Goal: Task Accomplishment & Management: Use online tool/utility

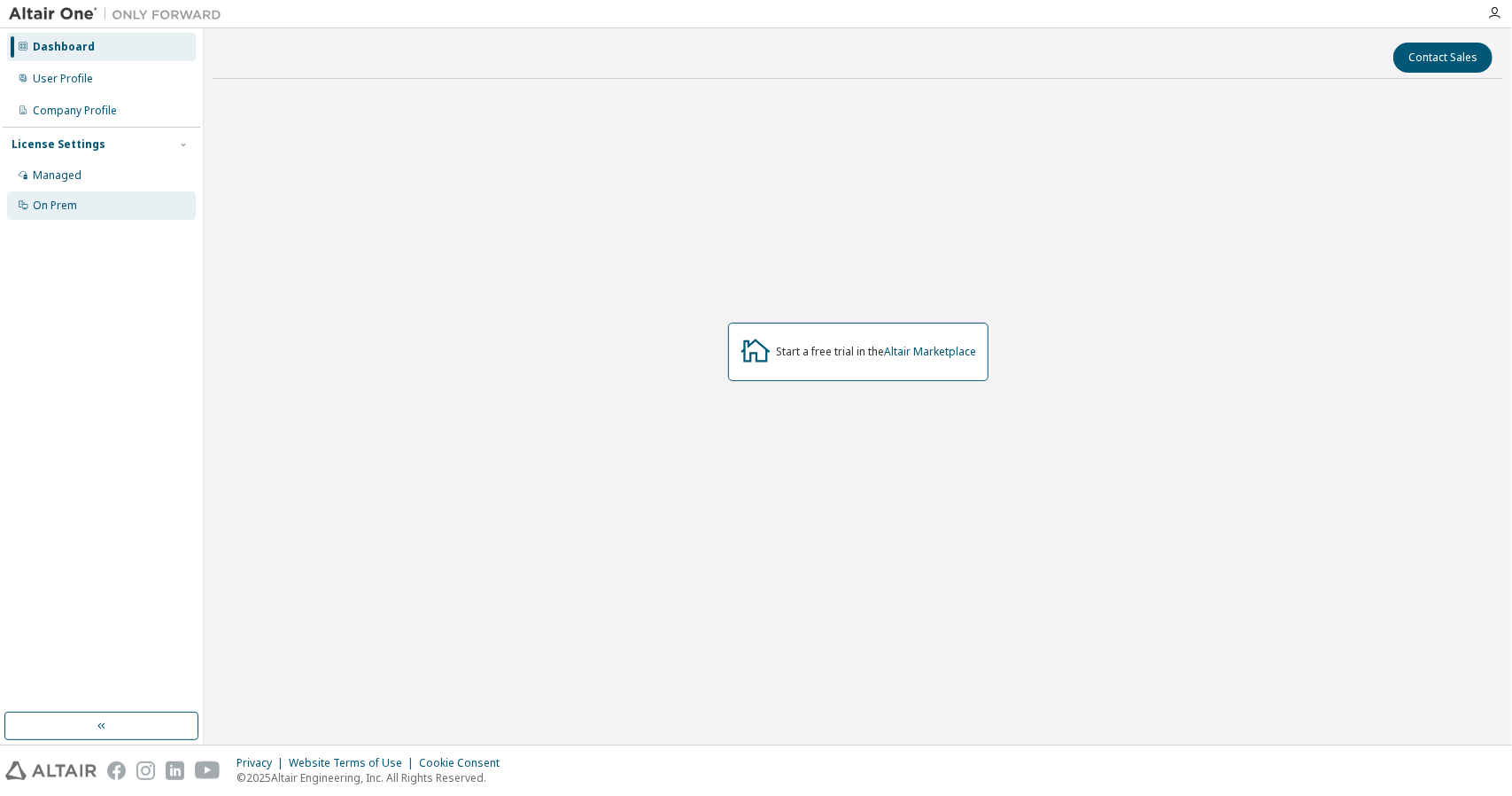
click at [48, 213] on div "On Prem" at bounding box center [101, 206] width 189 height 29
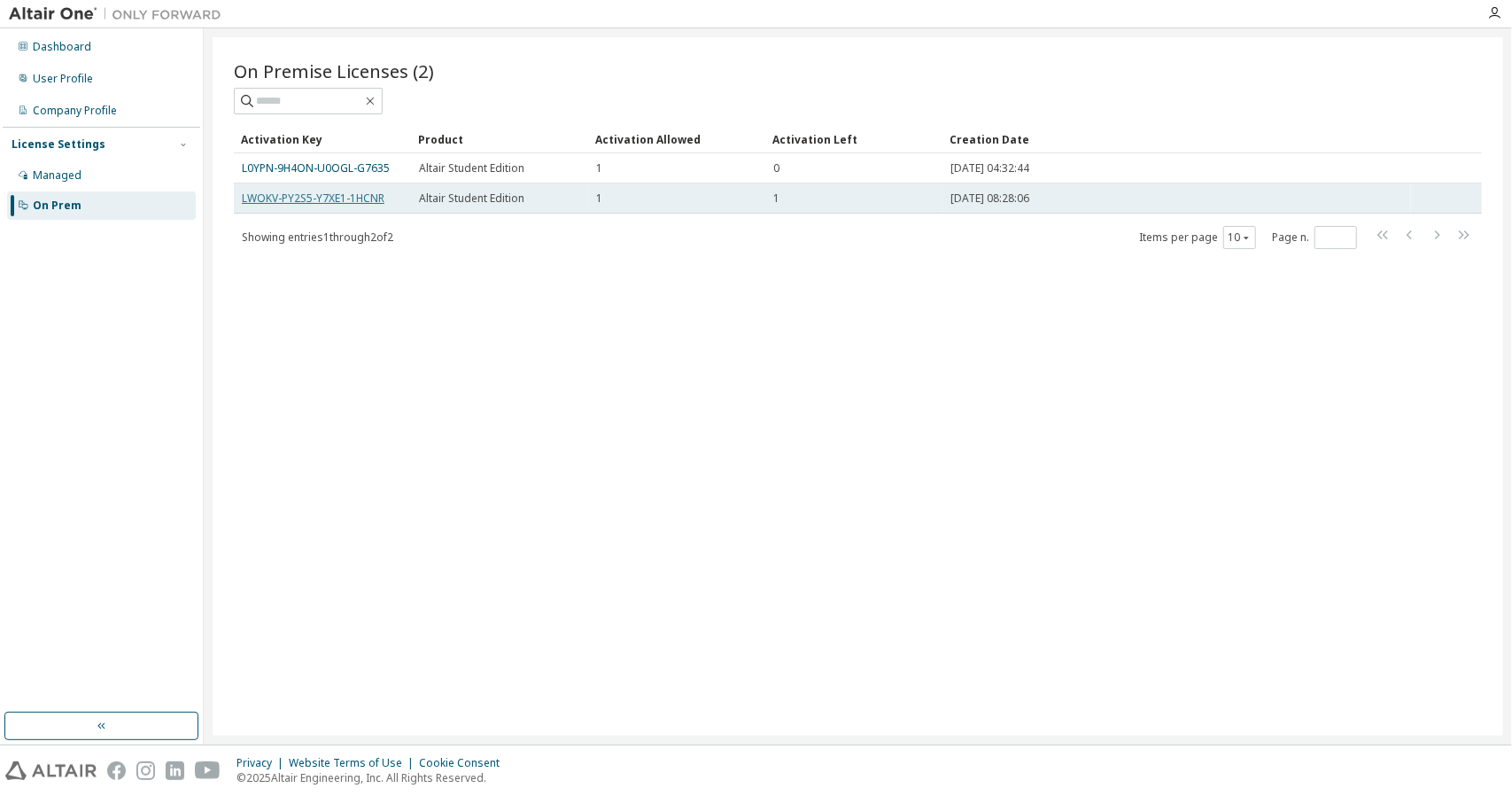
click at [363, 203] on link "LWOKV-PY2S5-Y7XE1-1HCNR" at bounding box center [313, 198] width 142 height 15
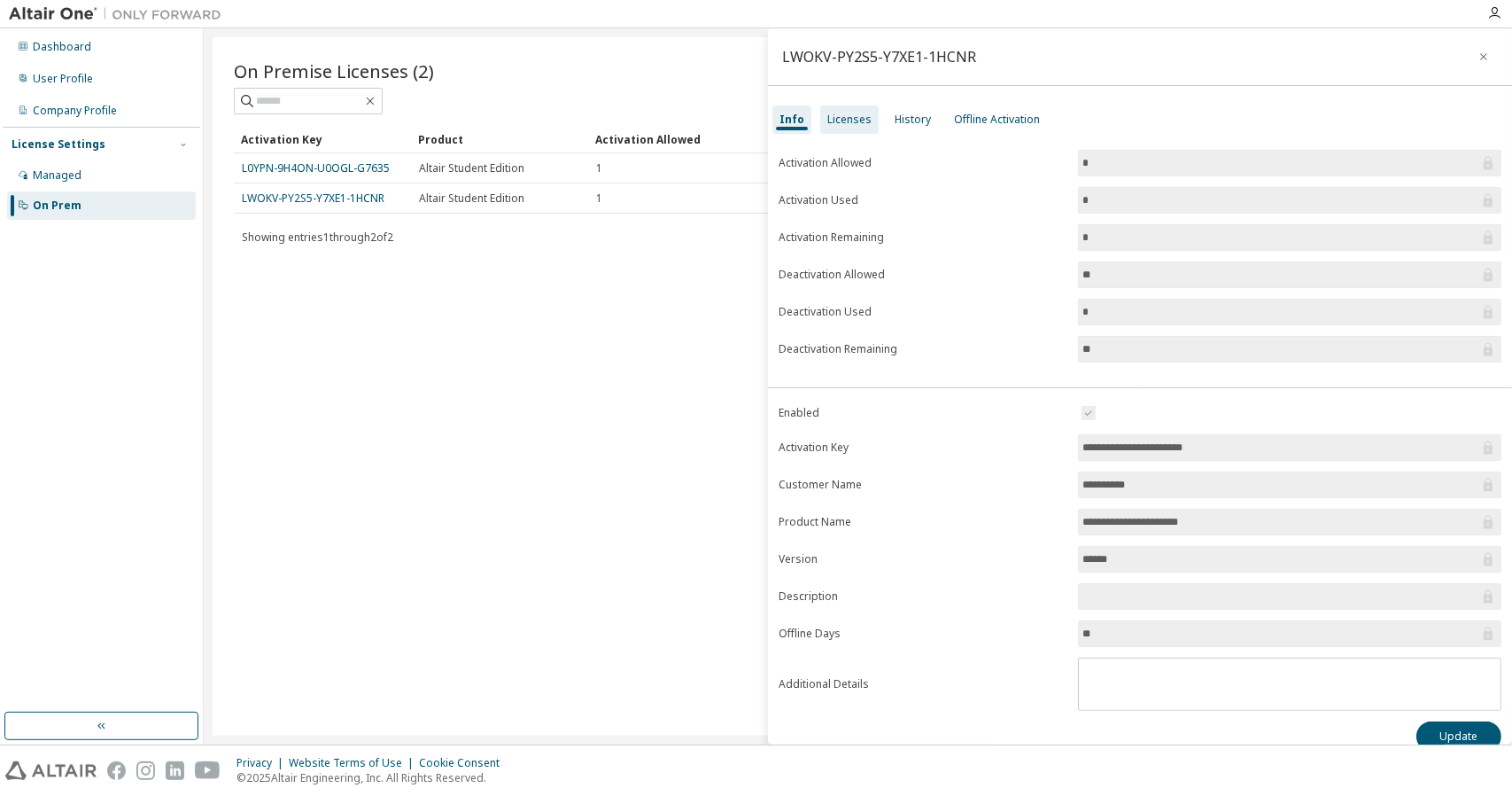
click at [837, 131] on div "Licenses" at bounding box center [849, 120] width 58 height 29
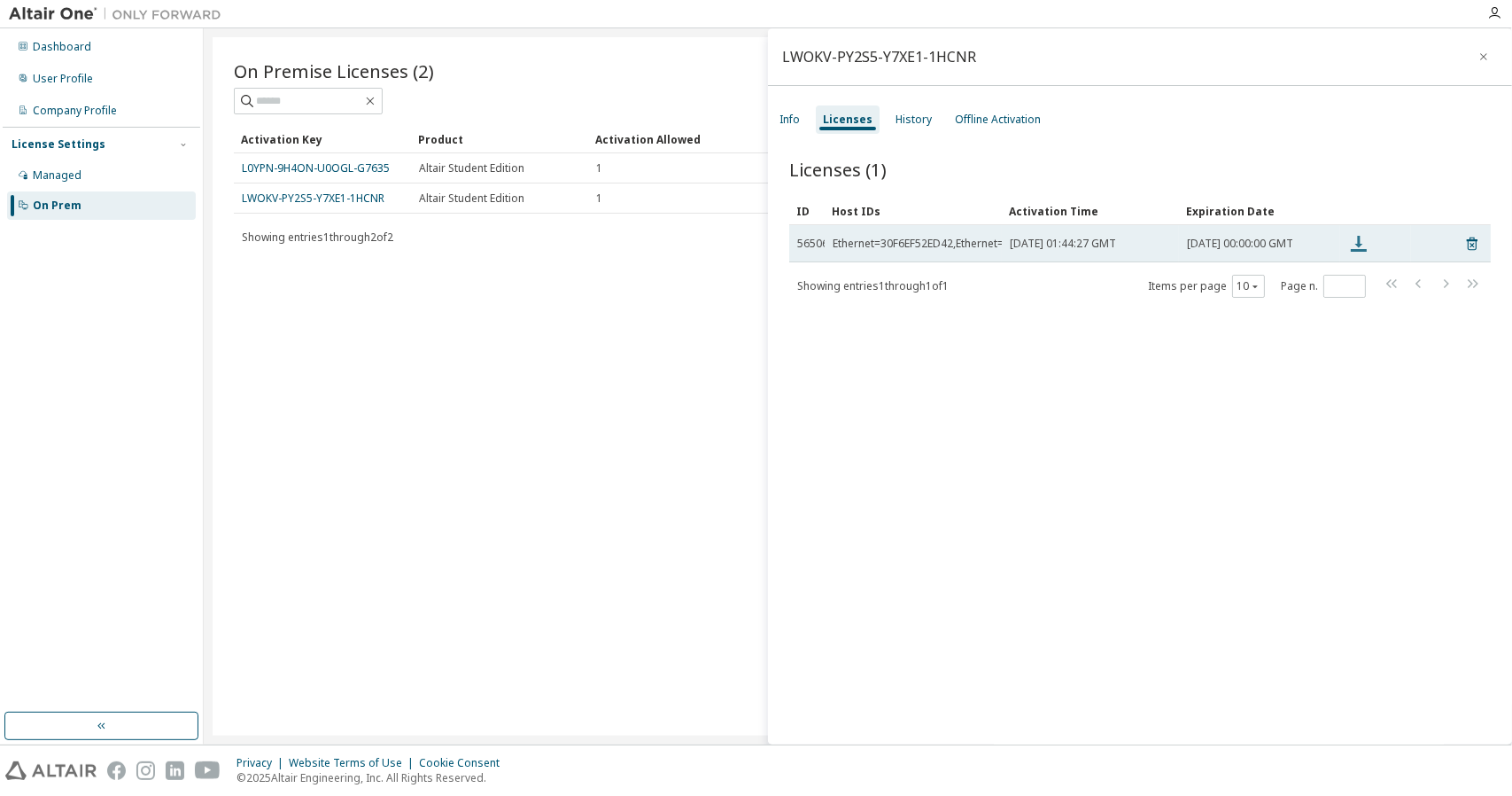
click at [1358, 247] on icon at bounding box center [1359, 243] width 16 height 16
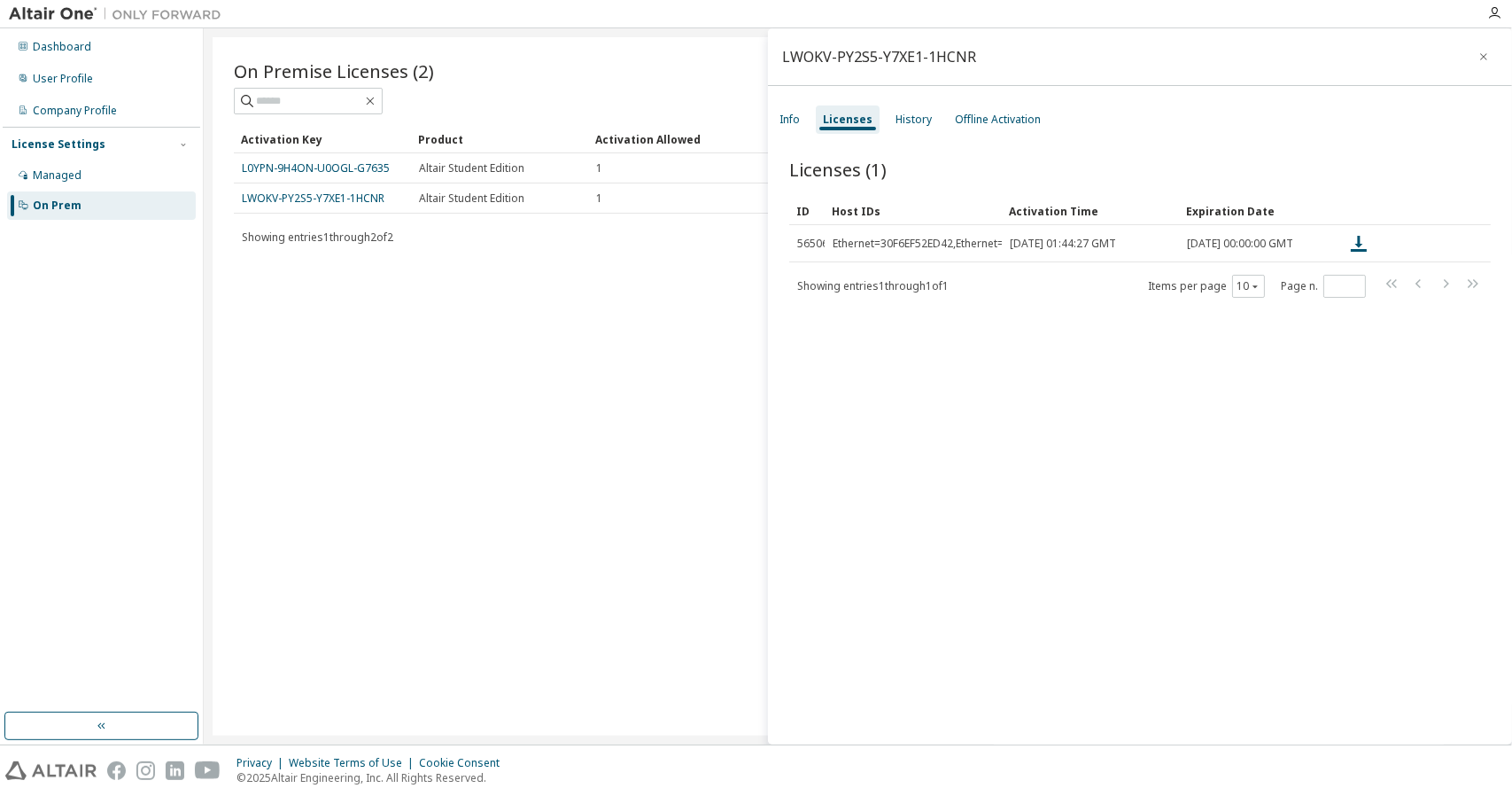
click at [1021, 370] on div "Licenses (1) Clear Load Save Save As Field Operator Value Select filter Select …" at bounding box center [1140, 453] width 745 height 636
click at [929, 117] on div "History" at bounding box center [914, 120] width 50 height 29
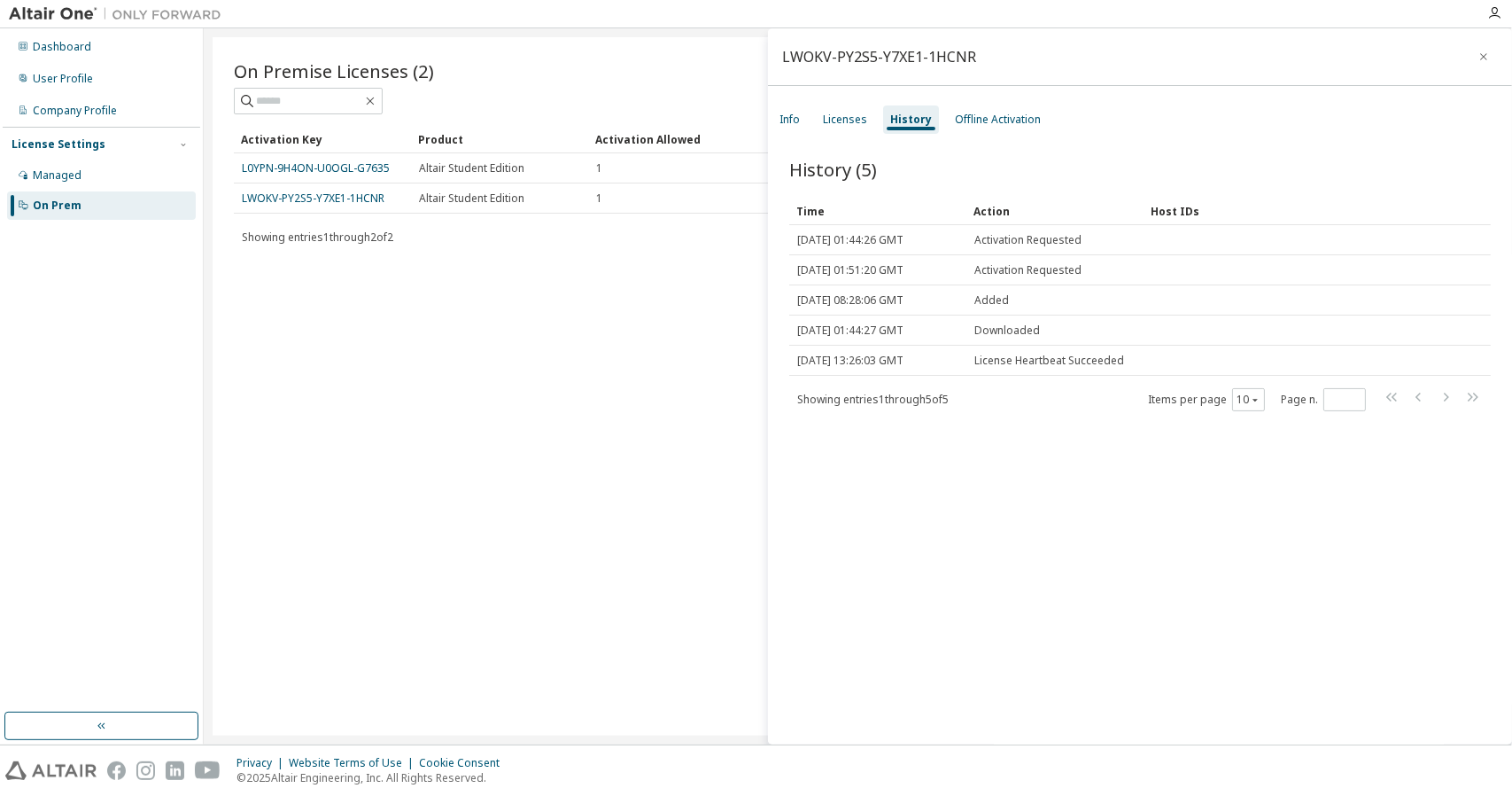
click at [636, 418] on div "On Premise Licenses (2) Clear Load Save Save As Field Operator Value Select fil…" at bounding box center [857, 387] width 1290 height 698
click at [791, 129] on div "Info" at bounding box center [789, 120] width 35 height 29
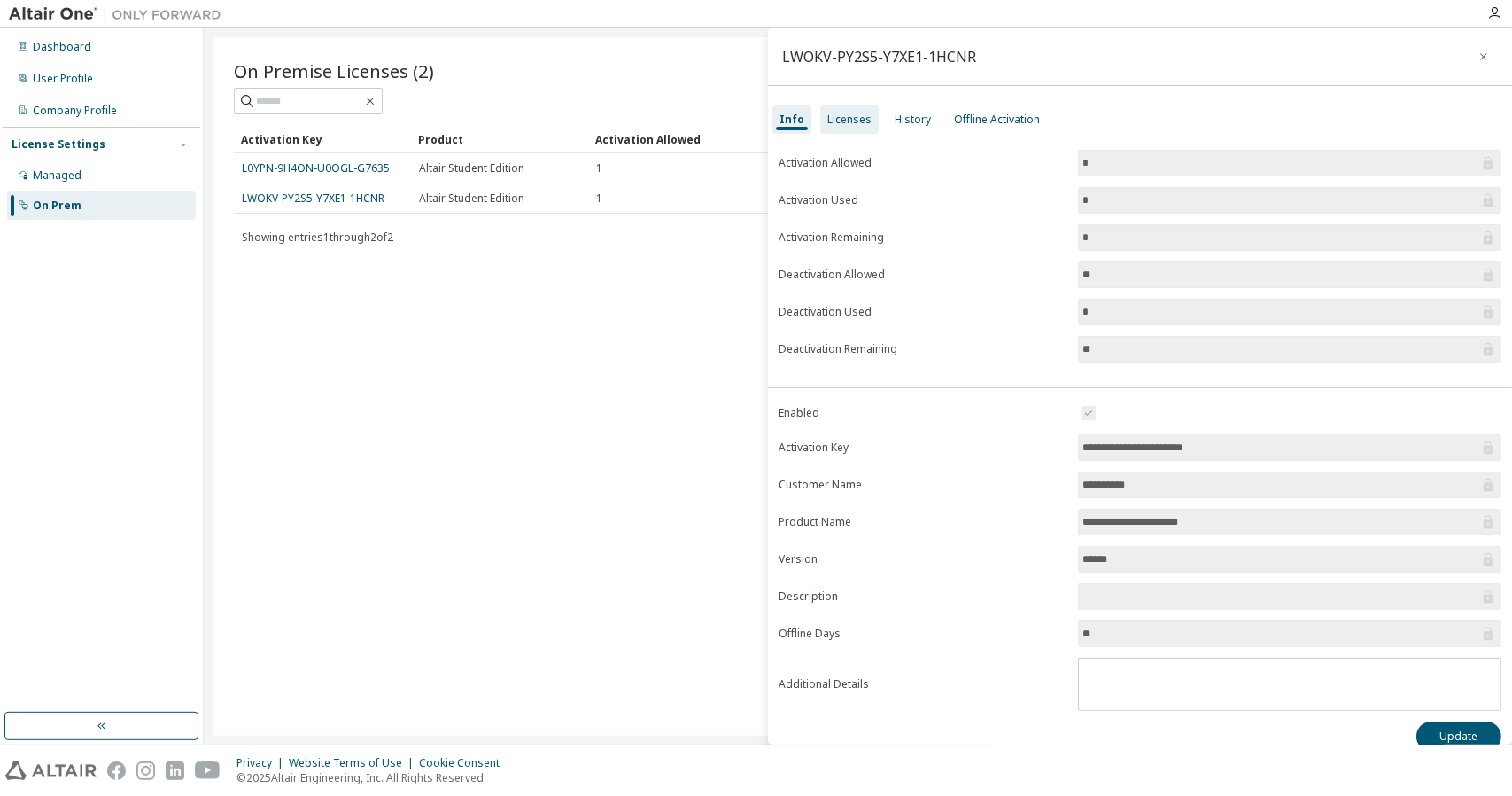
click at [857, 124] on div "Licenses" at bounding box center [849, 120] width 44 height 14
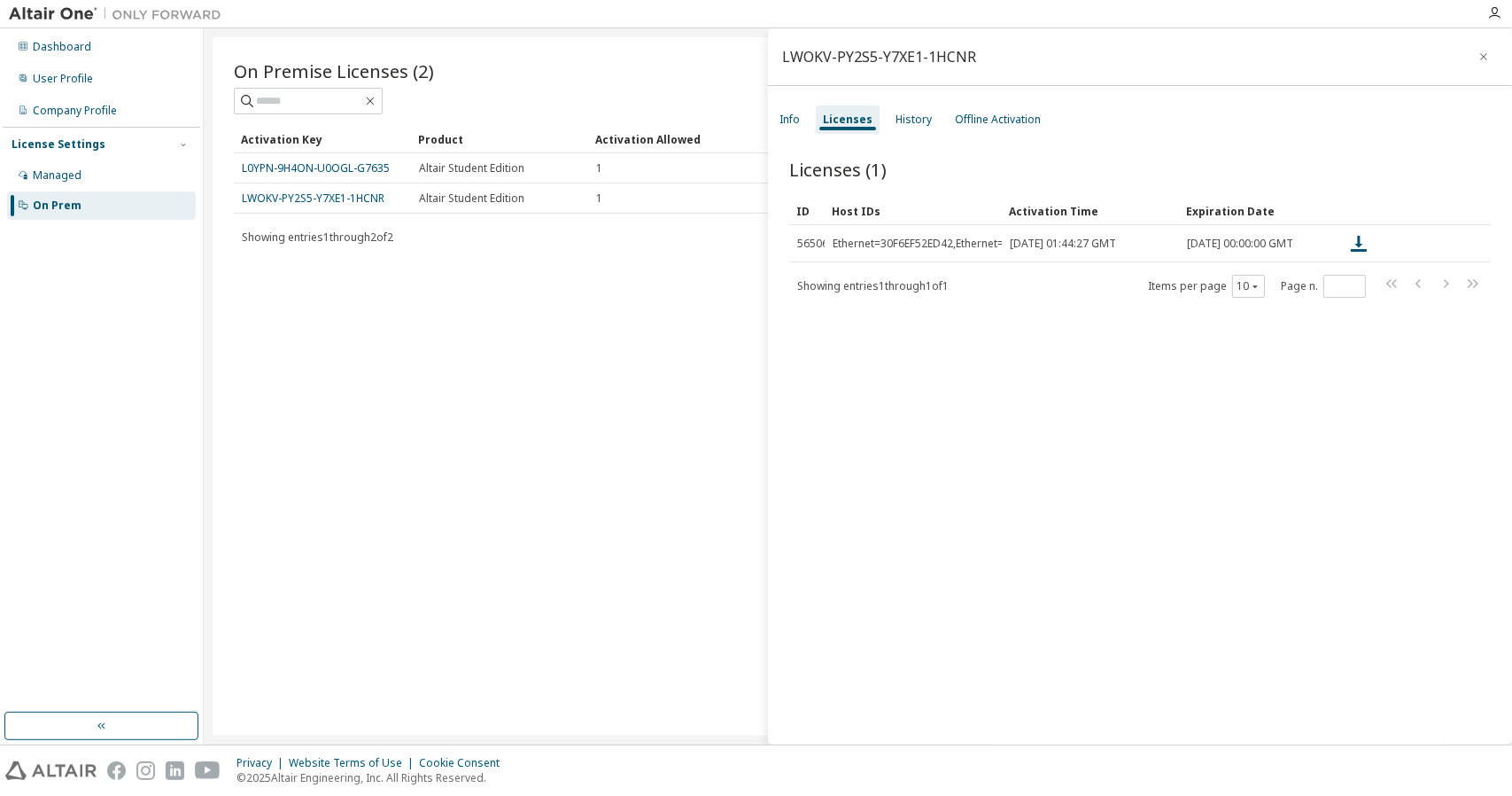
click at [960, 54] on div "LWOKV-PY2S5-Y7XE1-1HCNR" at bounding box center [879, 56] width 194 height 14
copy div "LWOKV-PY2S5-Y7XE1-1HCNR"
click at [801, 114] on div "Info" at bounding box center [789, 120] width 35 height 29
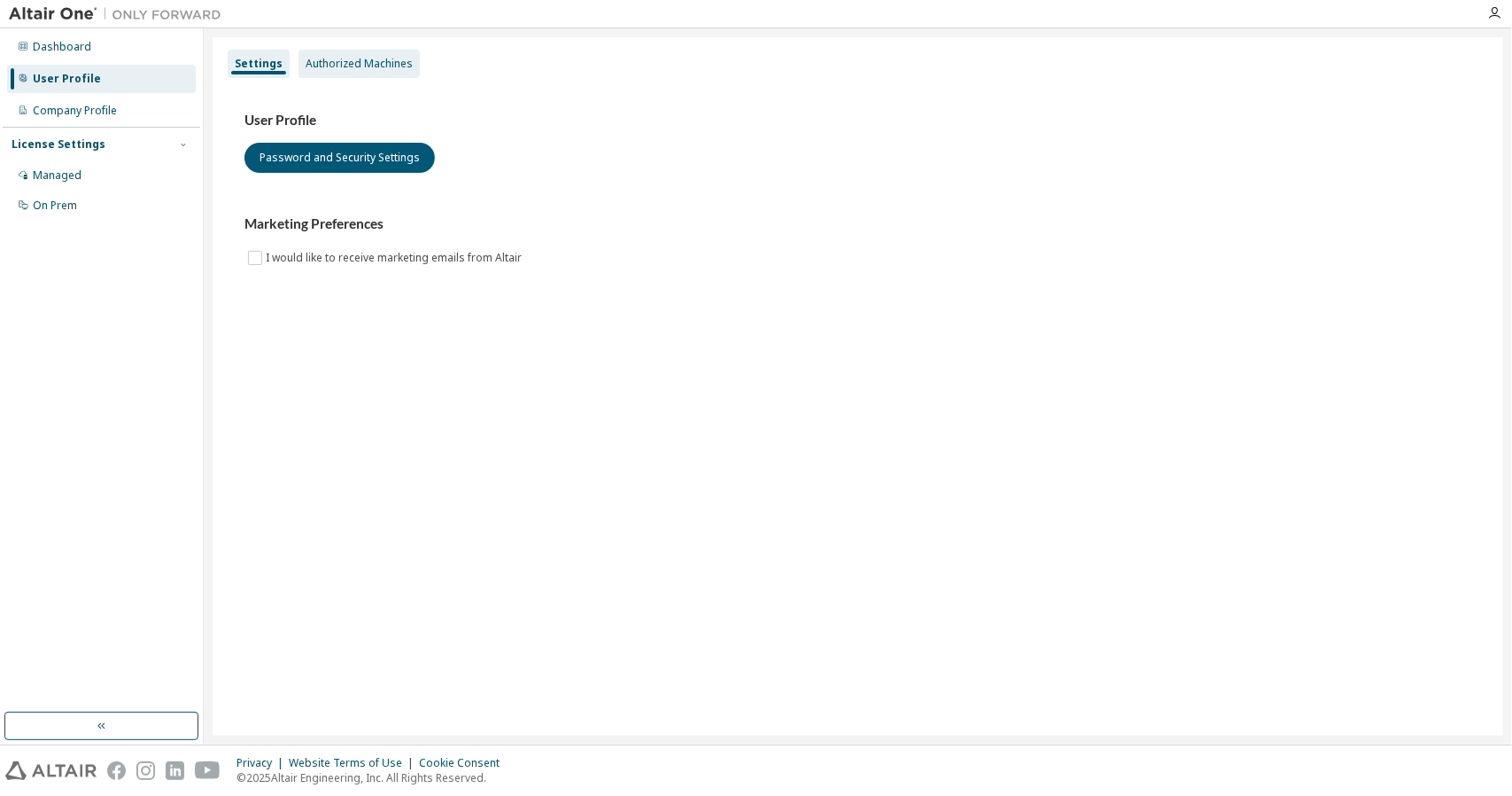
click at [342, 54] on div "Authorized Machines" at bounding box center [359, 63] width 122 height 29
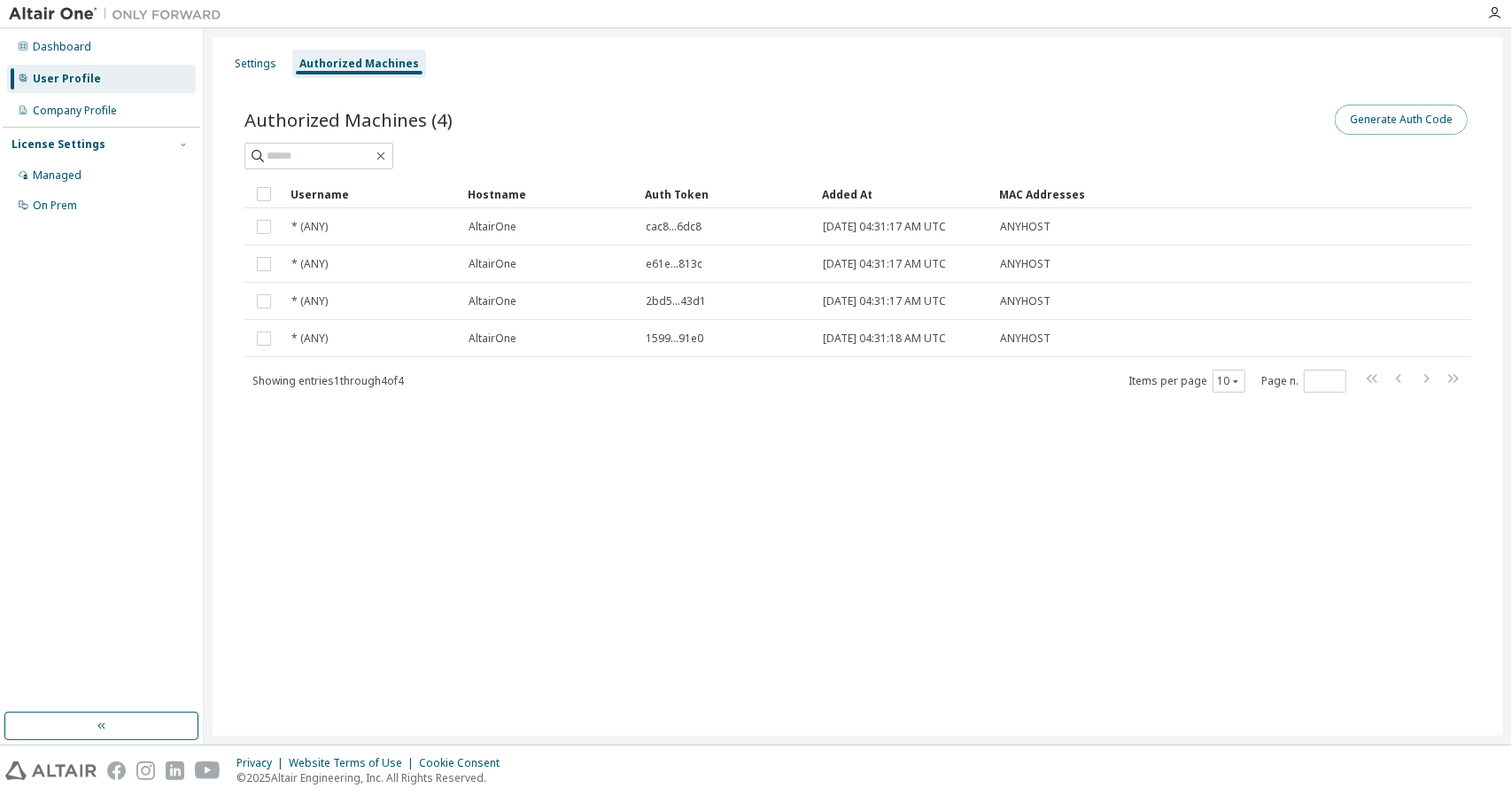
click at [1347, 115] on button "Generate Auth Code" at bounding box center [1401, 120] width 133 height 30
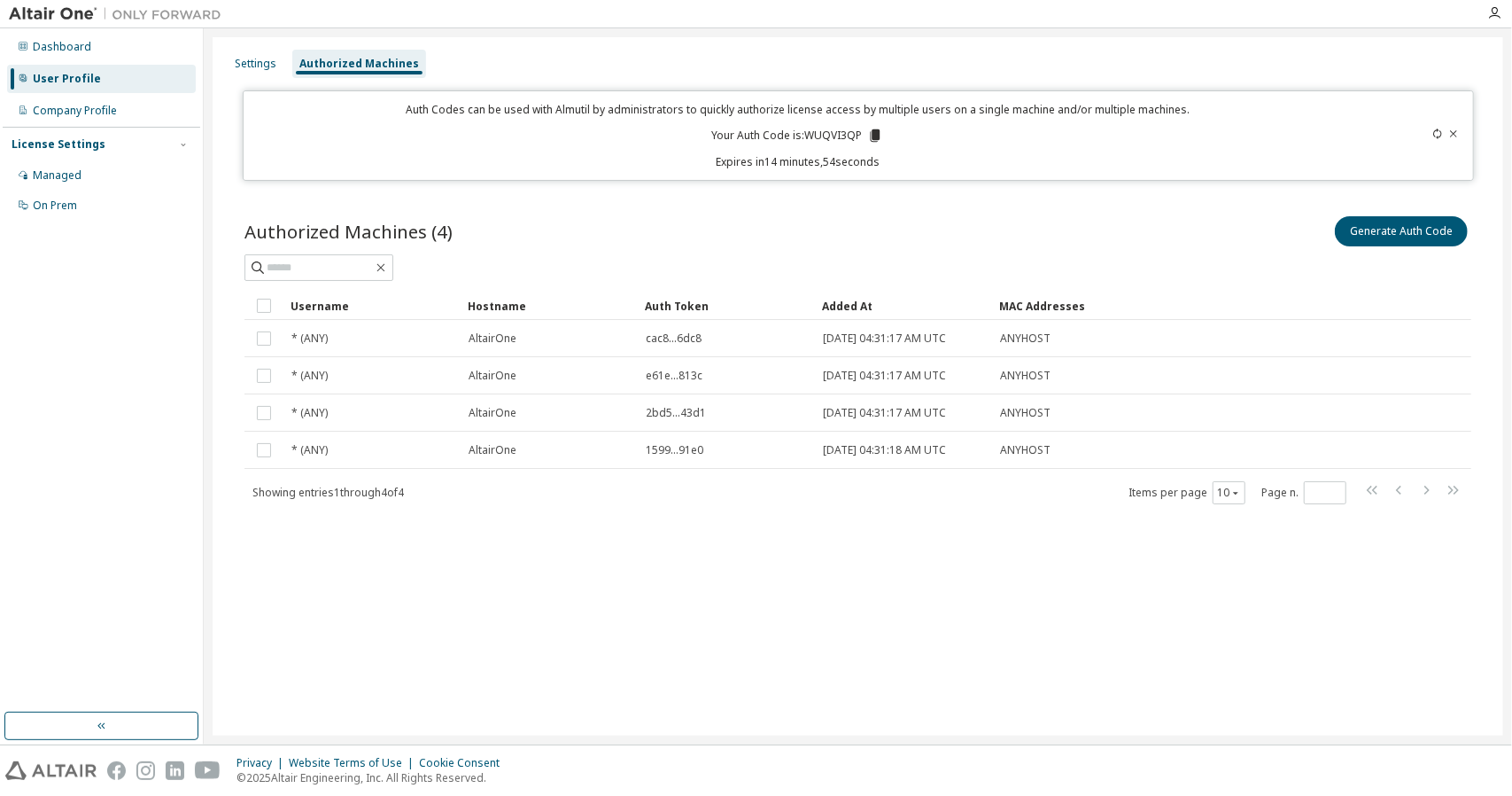
click at [877, 136] on icon at bounding box center [876, 135] width 10 height 13
